Goal: Task Accomplishment & Management: Manage account settings

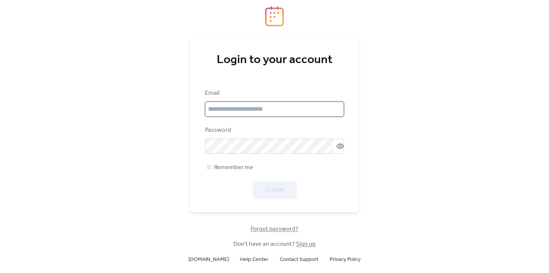
click at [275, 114] on input "email" at bounding box center [274, 109] width 139 height 15
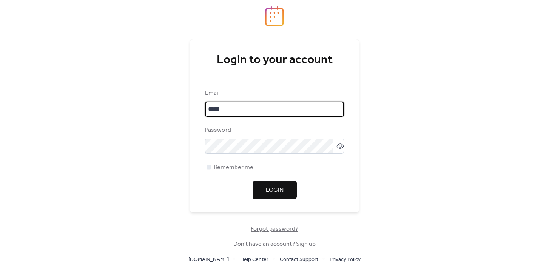
type input "**********"
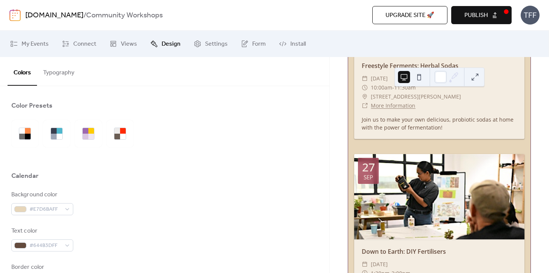
scroll to position [1012, 0]
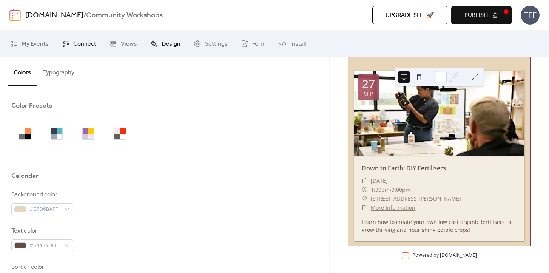
click at [71, 46] on link "Connect" at bounding box center [79, 44] width 46 height 20
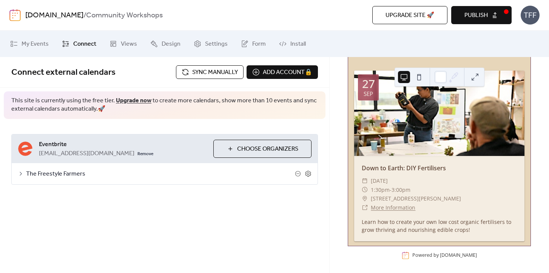
click at [193, 73] on span "Sync manually" at bounding box center [215, 72] width 46 height 9
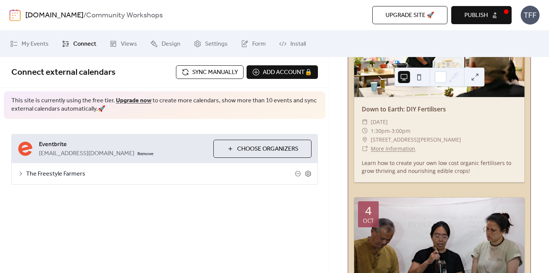
scroll to position [1044, 0]
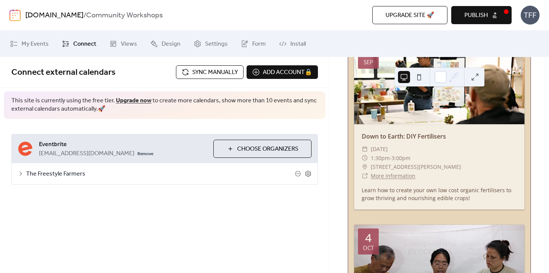
click at [246, 230] on div "**********" at bounding box center [164, 165] width 329 height 216
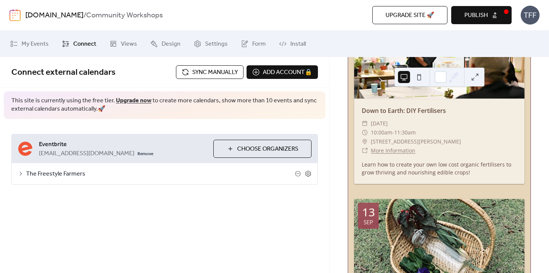
scroll to position [0, 0]
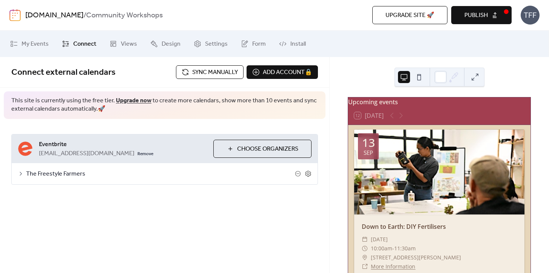
click at [403, 120] on div at bounding box center [397, 115] width 18 height 9
click at [392, 120] on div at bounding box center [397, 115] width 18 height 9
click at [477, 13] on span "Publish" at bounding box center [476, 15] width 23 height 9
click at [21, 172] on icon at bounding box center [21, 174] width 6 height 6
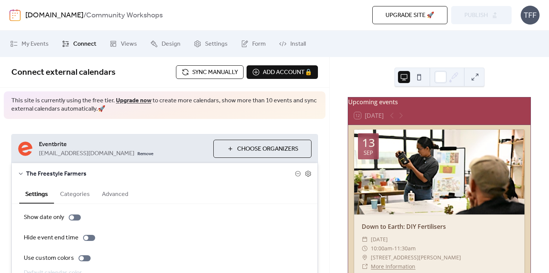
scroll to position [63, 0]
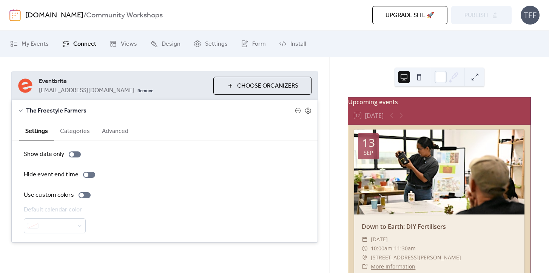
click at [108, 134] on button "Advanced" at bounding box center [115, 130] width 39 height 19
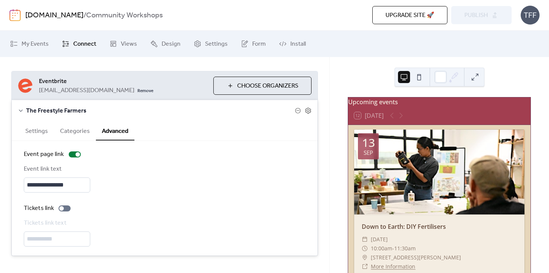
click at [76, 136] on button "Categories" at bounding box center [75, 130] width 42 height 19
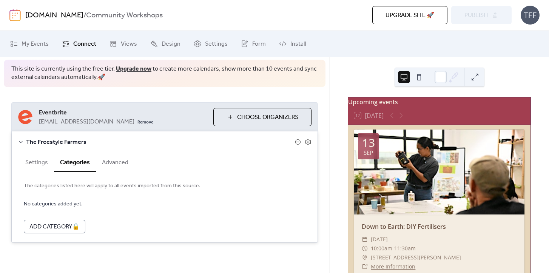
click at [37, 164] on button "Settings" at bounding box center [36, 162] width 35 height 19
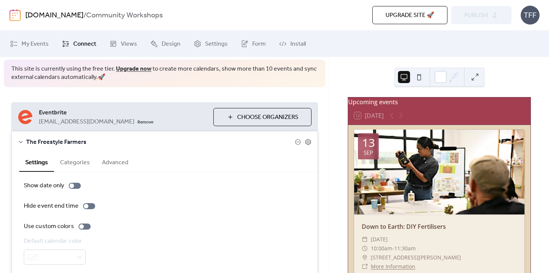
scroll to position [63, 0]
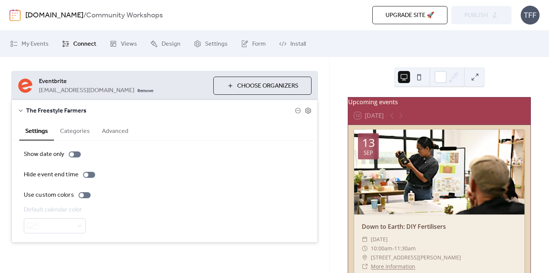
click at [249, 83] on span "Choose Organizers" at bounding box center [267, 86] width 61 height 9
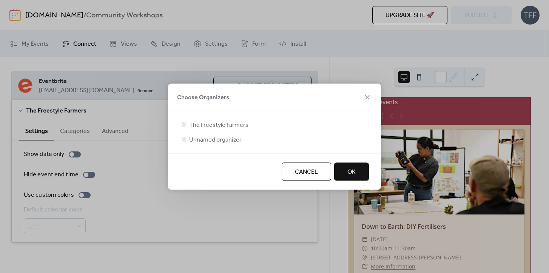
click at [351, 168] on span "OK" at bounding box center [351, 171] width 8 height 9
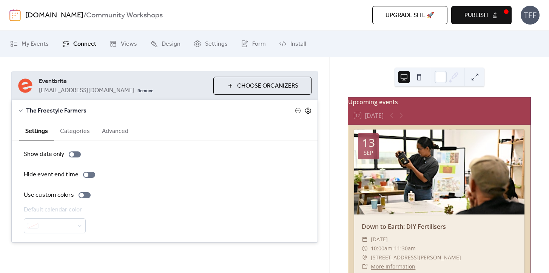
click at [307, 111] on icon at bounding box center [308, 110] width 3 height 3
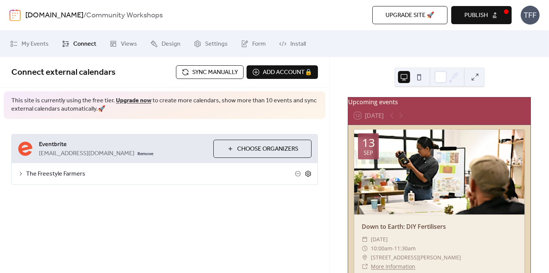
scroll to position [0, 0]
click at [295, 173] on span "The Freestyle Farmers" at bounding box center [160, 174] width 269 height 9
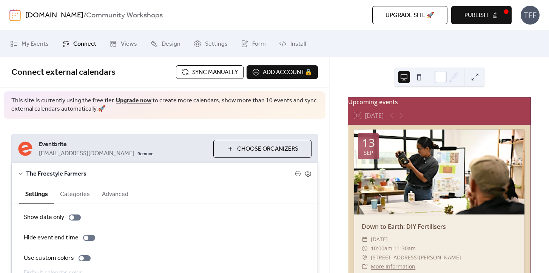
scroll to position [63, 0]
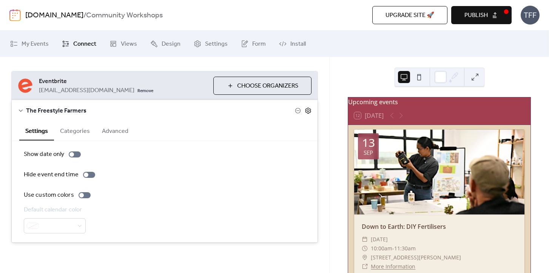
click at [305, 111] on icon at bounding box center [308, 110] width 7 height 7
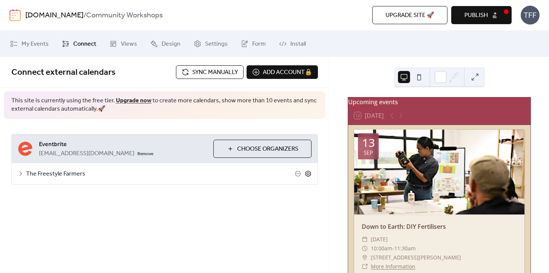
click at [310, 174] on icon at bounding box center [308, 173] width 7 height 7
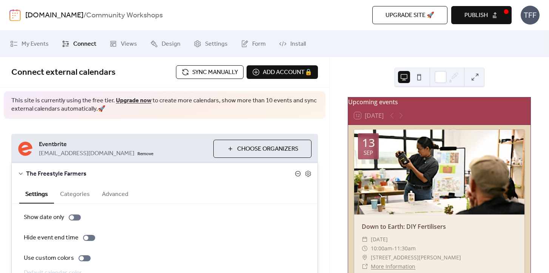
click at [296, 174] on icon at bounding box center [298, 174] width 6 height 6
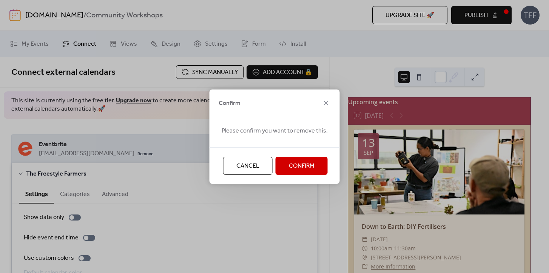
click at [307, 166] on span "Confirm" at bounding box center [302, 166] width 26 height 9
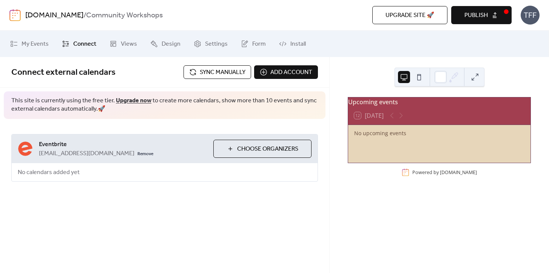
click at [264, 145] on span "Choose Organizers" at bounding box center [267, 149] width 61 height 9
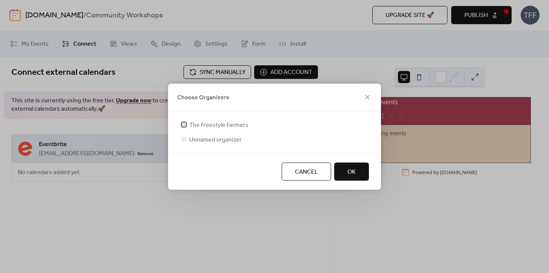
click at [228, 126] on span "The Freestyle Farmers" at bounding box center [218, 124] width 59 height 9
click at [304, 176] on span "Cancel" at bounding box center [306, 171] width 23 height 9
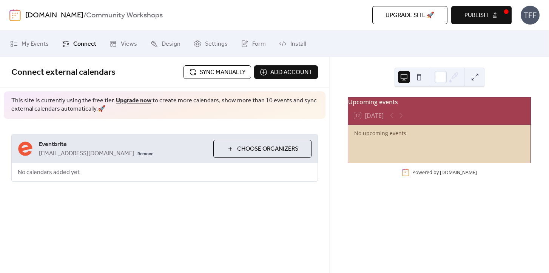
click at [267, 205] on div "Connect external calendars Sync manually Add account This site is currently usi…" at bounding box center [164, 134] width 329 height 155
click at [239, 152] on span "Choose Organizers" at bounding box center [267, 149] width 61 height 9
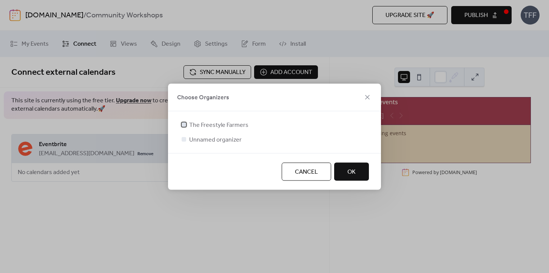
click at [192, 125] on span "The Freestyle Farmers" at bounding box center [218, 124] width 59 height 9
click at [347, 171] on span "OK" at bounding box center [351, 171] width 8 height 9
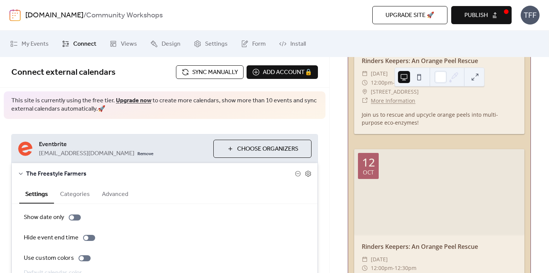
scroll to position [1758, 0]
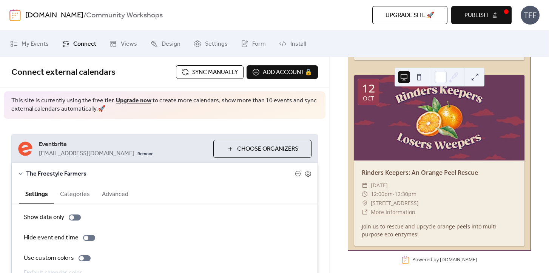
click at [246, 153] on span "Choose Organizers" at bounding box center [267, 149] width 61 height 9
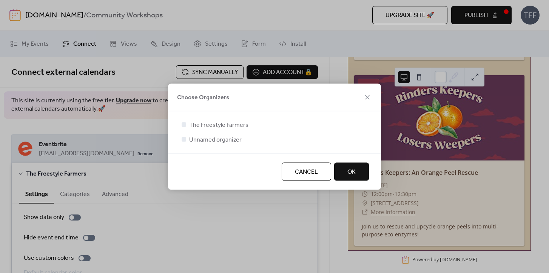
click at [354, 173] on span "OK" at bounding box center [351, 171] width 8 height 9
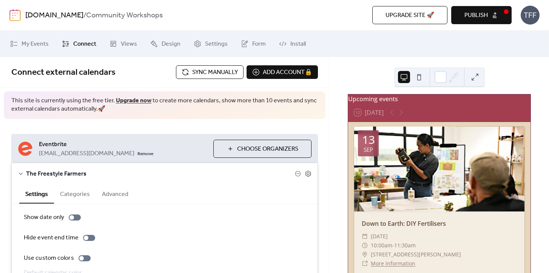
scroll to position [0, 0]
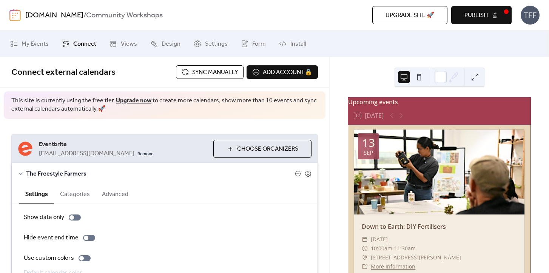
click at [401, 119] on div at bounding box center [397, 115] width 18 height 9
click at [391, 120] on div at bounding box center [397, 115] width 18 height 9
